Goal: Transaction & Acquisition: Subscribe to service/newsletter

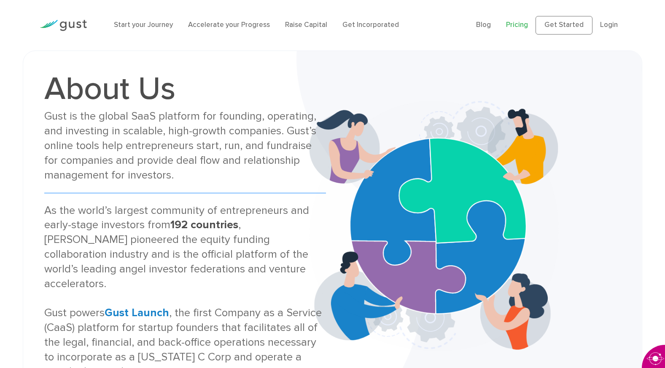
click at [513, 25] on link "Pricing" at bounding box center [517, 25] width 22 height 8
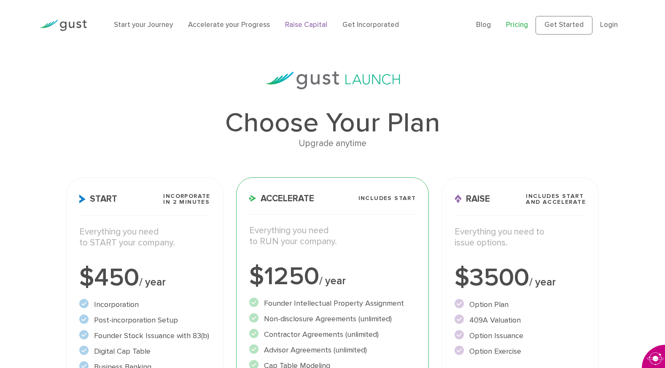
click at [311, 22] on link "Raise Capital" at bounding box center [306, 25] width 42 height 8
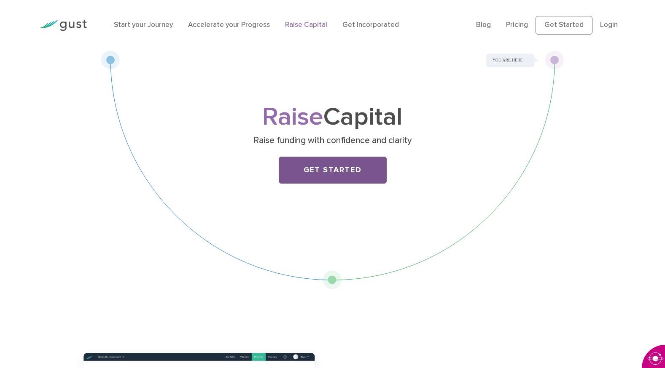
click at [325, 169] on link "Get Started" at bounding box center [333, 170] width 108 height 27
